Goal: Task Accomplishment & Management: Manage account settings

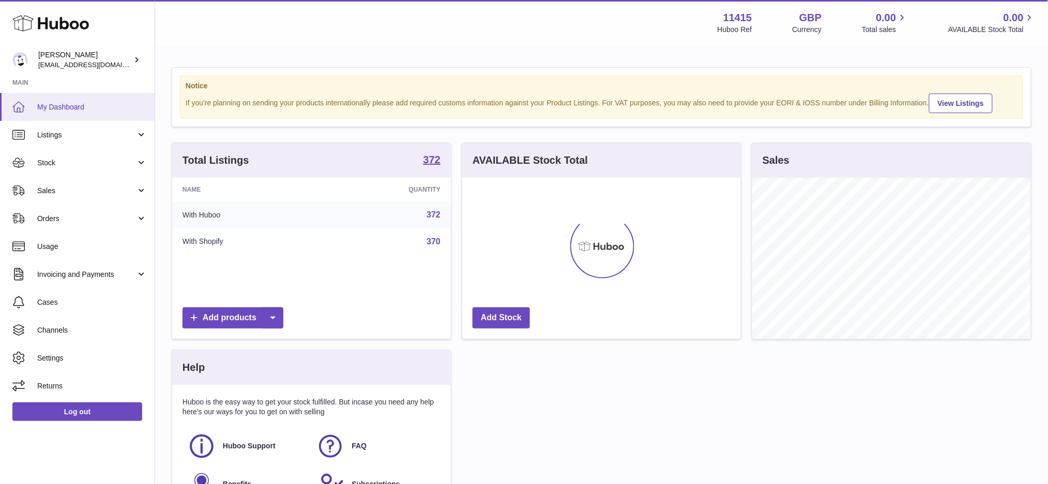
scroll to position [161, 279]
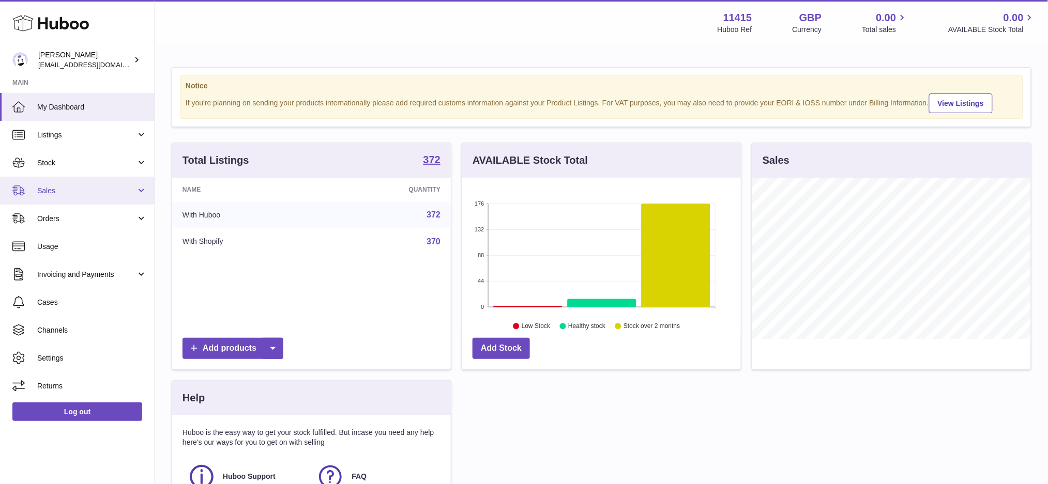
click at [79, 195] on span "Sales" at bounding box center [86, 191] width 99 height 10
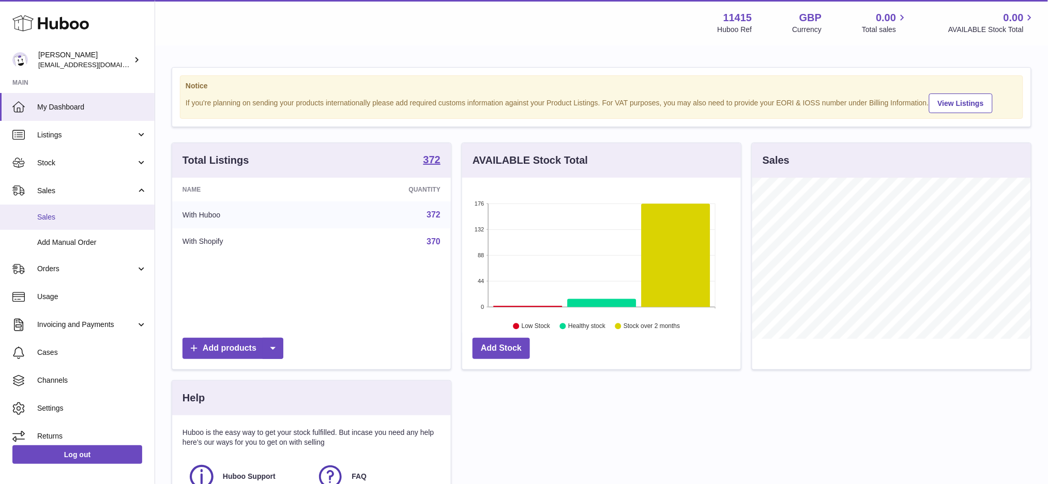
click at [78, 218] on span "Sales" at bounding box center [92, 217] width 110 height 10
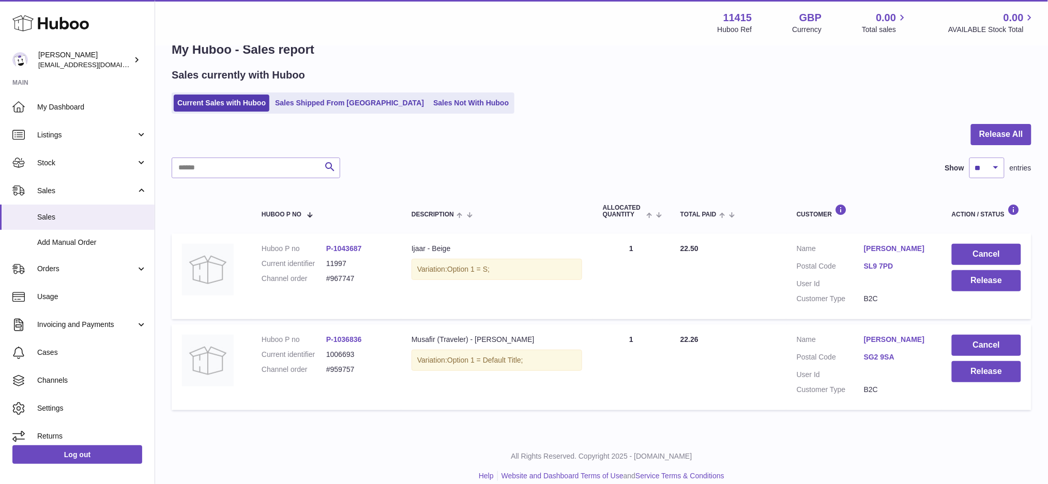
scroll to position [38, 0]
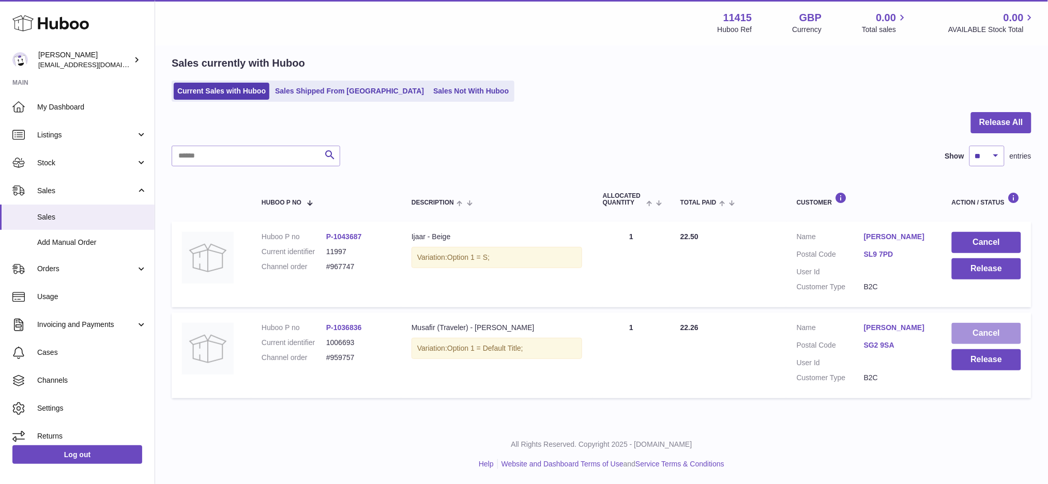
click at [971, 337] on button "Cancel" at bounding box center [986, 333] width 69 height 21
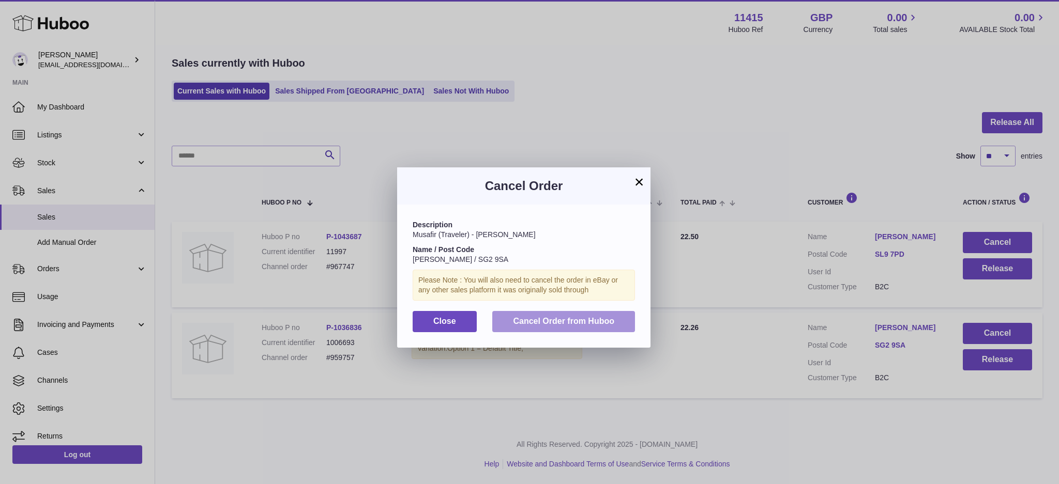
drag, startPoint x: 593, startPoint y: 319, endPoint x: 592, endPoint y: 327, distance: 7.3
click at [592, 322] on span "Cancel Order from Huboo" at bounding box center [563, 321] width 101 height 9
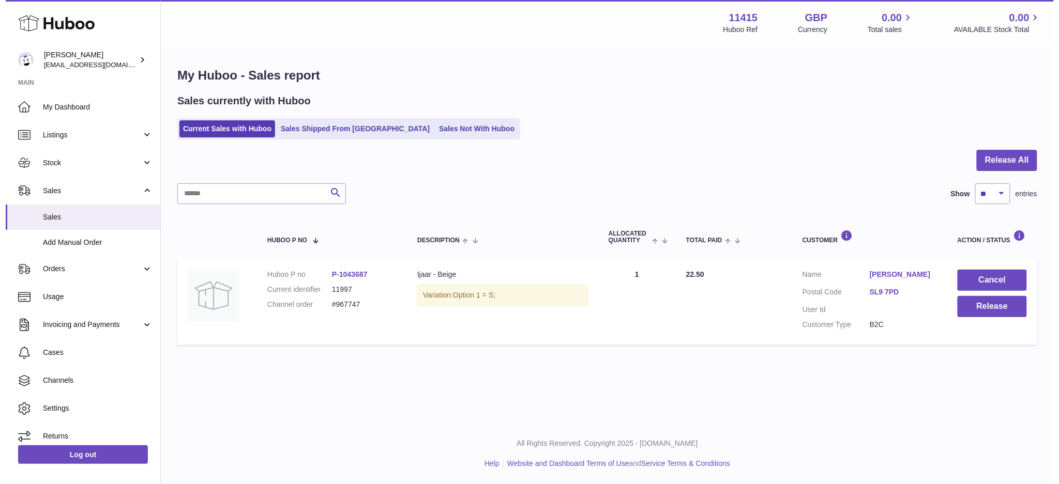
scroll to position [0, 0]
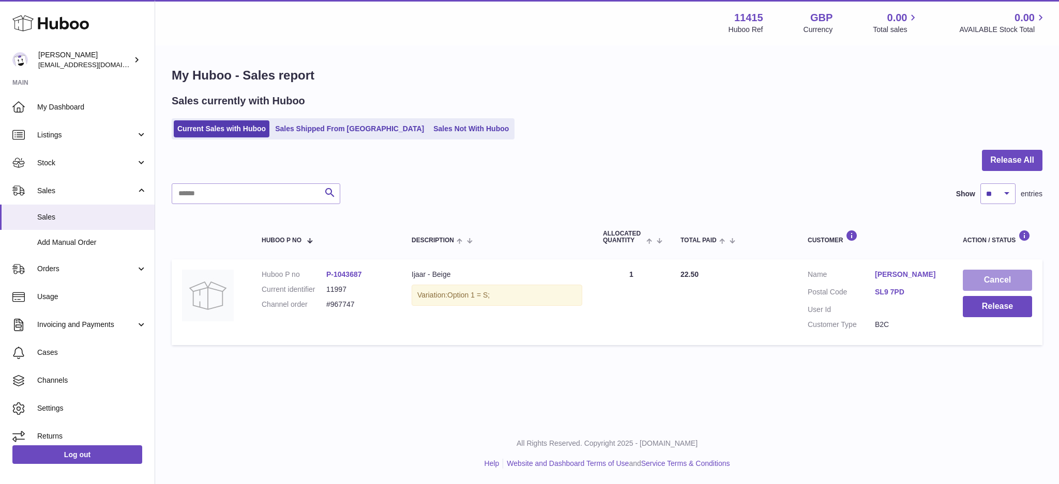
click at [1003, 276] on button "Cancel" at bounding box center [997, 280] width 69 height 21
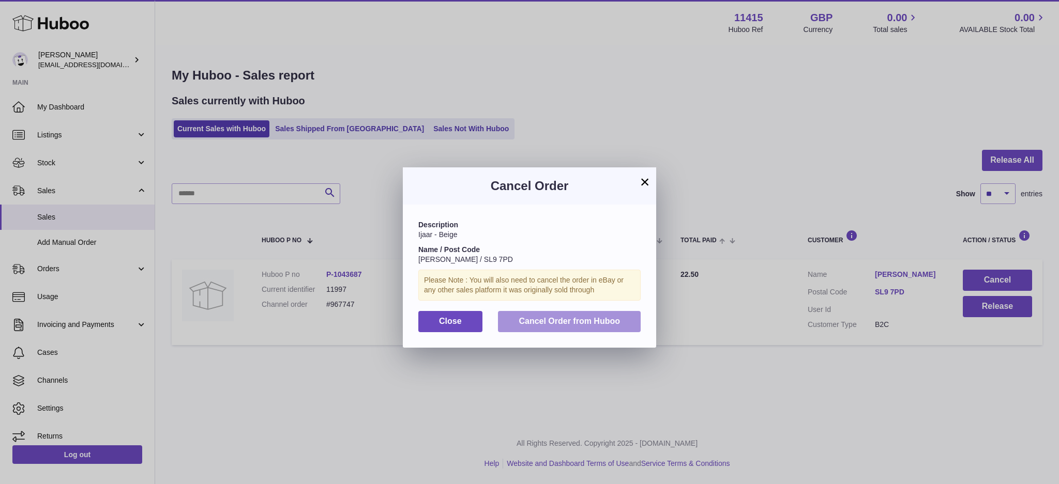
click at [533, 311] on button "Cancel Order from Huboo" at bounding box center [569, 321] width 143 height 21
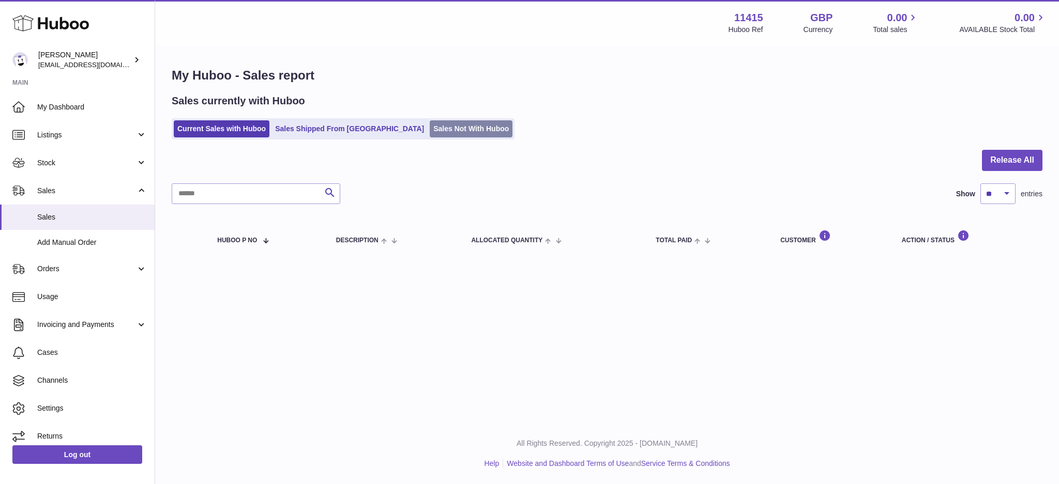
click at [430, 127] on link "Sales Not With Huboo" at bounding box center [471, 128] width 83 height 17
